Goal: Find specific page/section

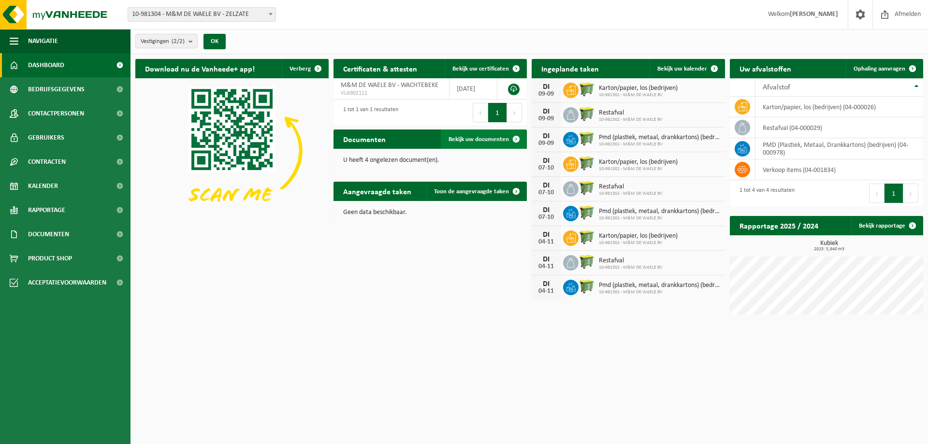
click at [463, 140] on span "Bekijk uw documenten" at bounding box center [479, 139] width 60 height 6
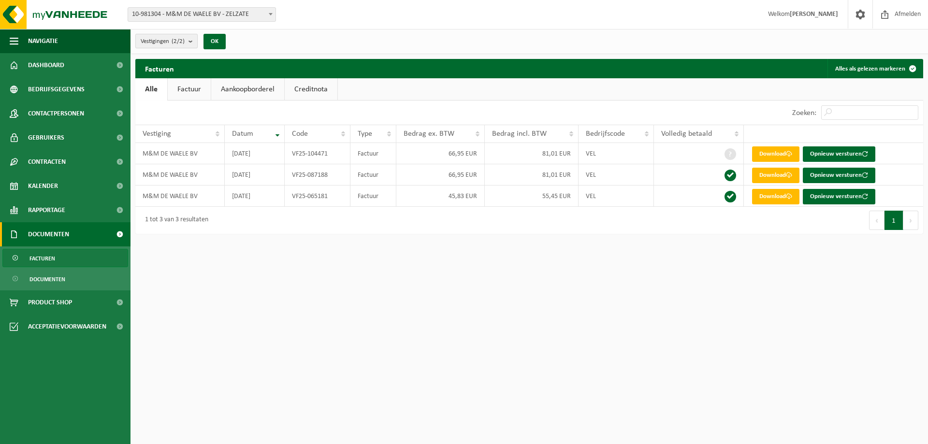
click at [191, 41] on b "submit" at bounding box center [193, 41] width 9 height 14
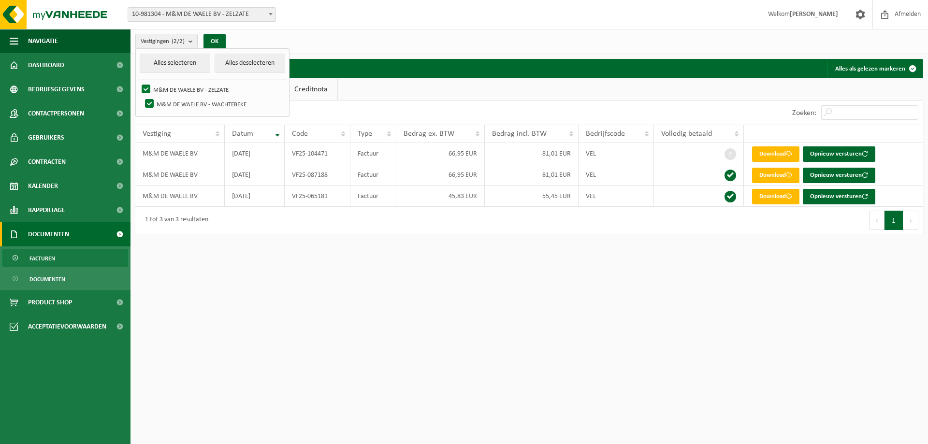
click at [324, 34] on div "Vestigingen (2/2) Alles selecteren Alles deselecteren M&M DE WAELE BV - ZELZATE…" at bounding box center [530, 41] width 798 height 25
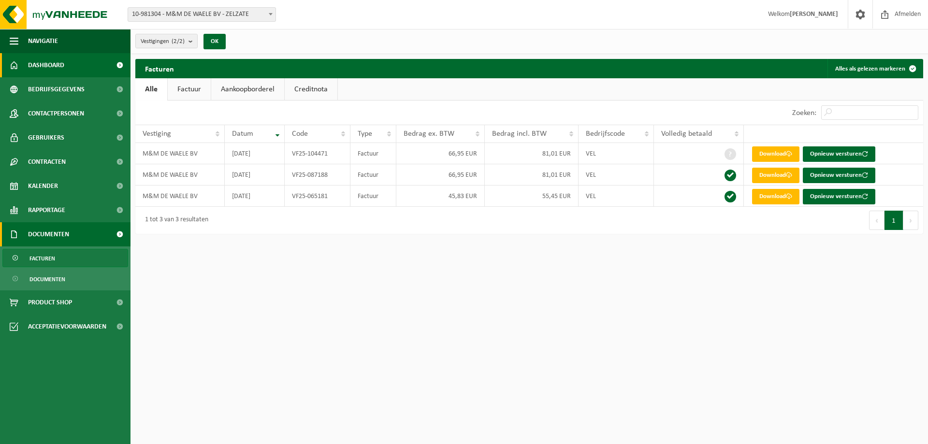
click at [46, 63] on span "Dashboard" at bounding box center [46, 65] width 36 height 24
